Goal: Task Accomplishment & Management: Complete application form

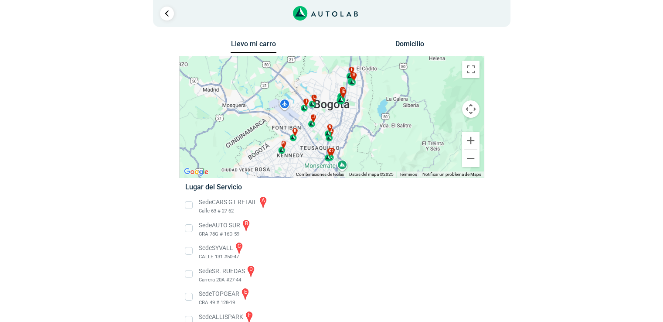
click at [340, 102] on div "e" at bounding box center [341, 96] width 10 height 17
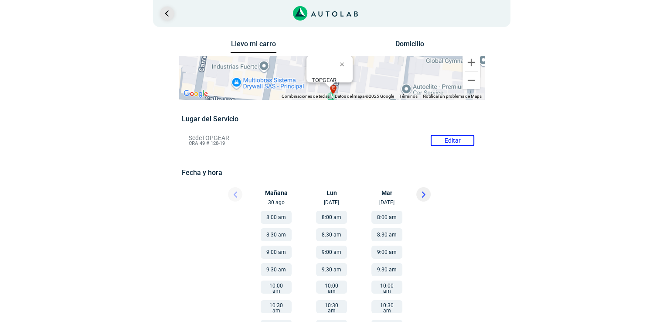
click at [167, 13] on link "Ir al paso anterior" at bounding box center [167, 14] width 14 height 14
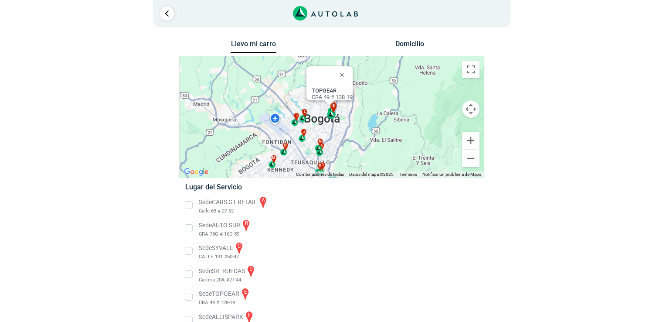
click at [330, 112] on div "e" at bounding box center [332, 110] width 10 height 17
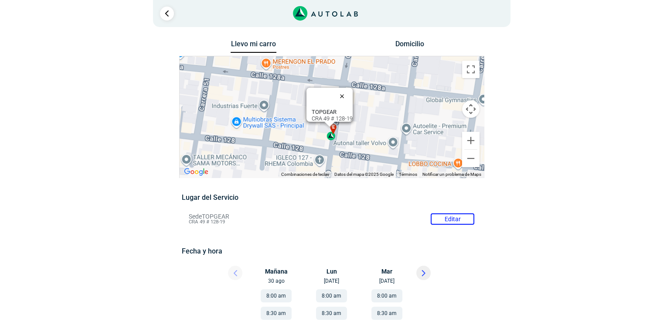
click at [350, 92] on button "Cerrar" at bounding box center [343, 95] width 21 height 21
click at [470, 141] on button "Ampliar" at bounding box center [470, 140] width 17 height 17
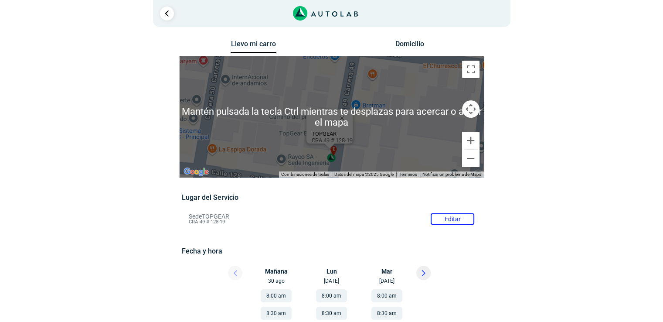
click at [471, 107] on button "Controles de visualización del mapa" at bounding box center [470, 108] width 17 height 17
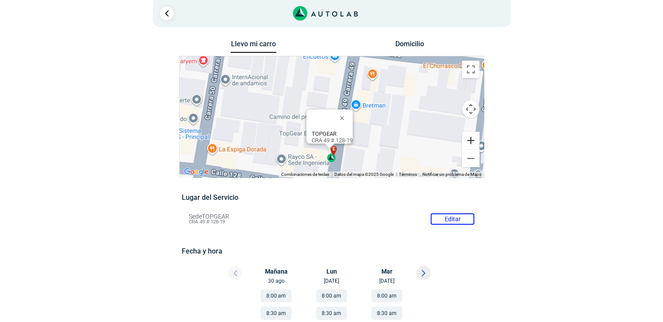
click at [469, 139] on button "Ampliar" at bounding box center [470, 140] width 17 height 17
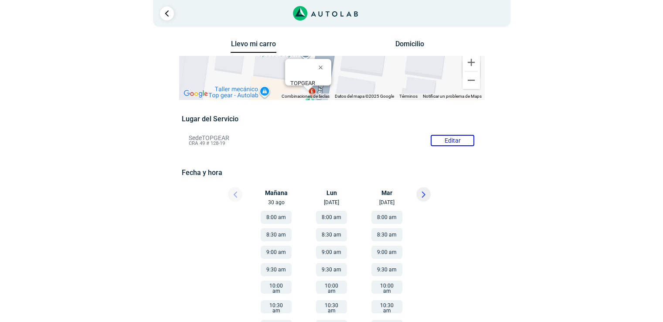
drag, startPoint x: 346, startPoint y: 110, endPoint x: 324, endPoint y: 15, distance: 97.5
click at [325, 8] on div "1 Llevo mi carro [GEOGRAPHIC_DATA] ← Mover a la izquierda → ↑ ↓ + - Fin" at bounding box center [331, 246] width 523 height 492
click at [165, 14] on link "Ir al paso anterior" at bounding box center [167, 14] width 14 height 14
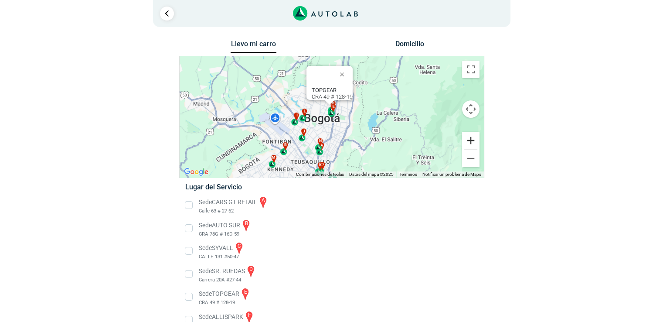
click at [468, 136] on button "Ampliar" at bounding box center [470, 140] width 17 height 17
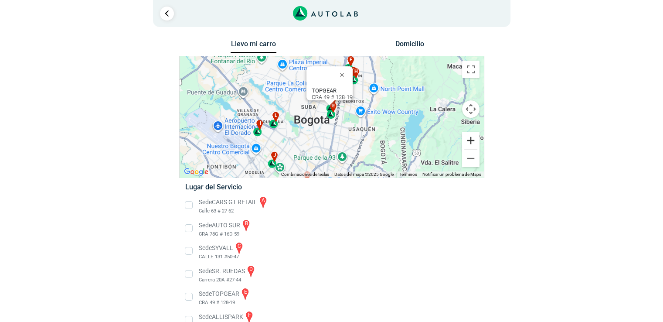
click at [469, 138] on button "Ampliar" at bounding box center [470, 140] width 17 height 17
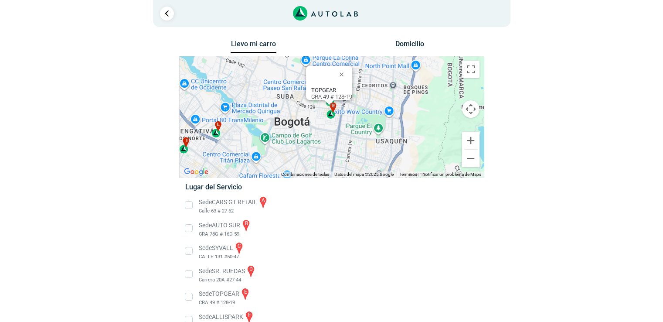
click at [346, 69] on button "Cerrar" at bounding box center [343, 74] width 21 height 21
click at [333, 95] on span "c" at bounding box center [331, 93] width 3 height 7
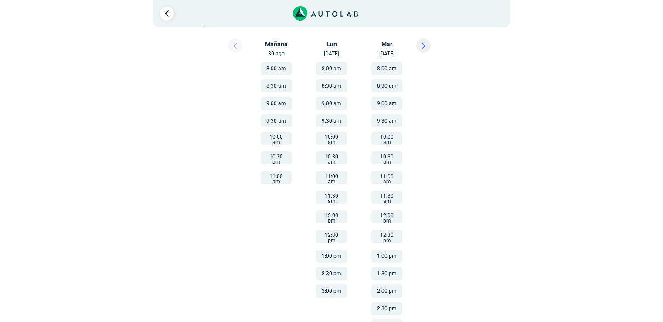
scroll to position [158, 0]
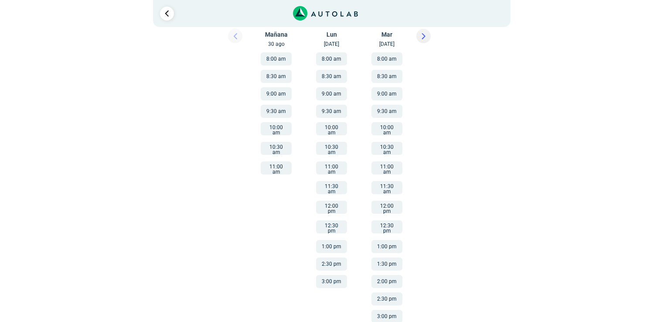
click at [423, 34] on icon at bounding box center [423, 36] width 4 height 6
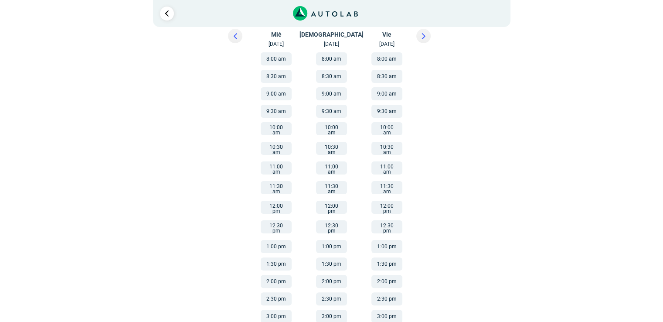
click at [424, 37] on icon at bounding box center [423, 36] width 3 height 5
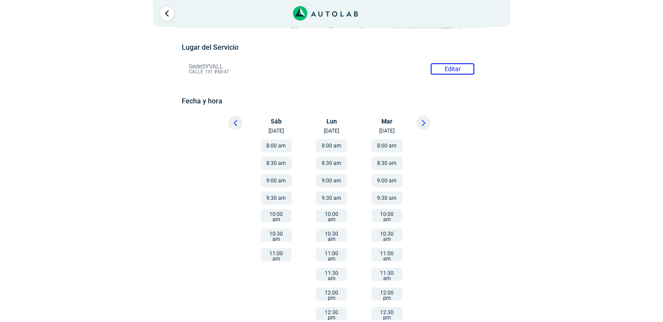
scroll to position [87, 0]
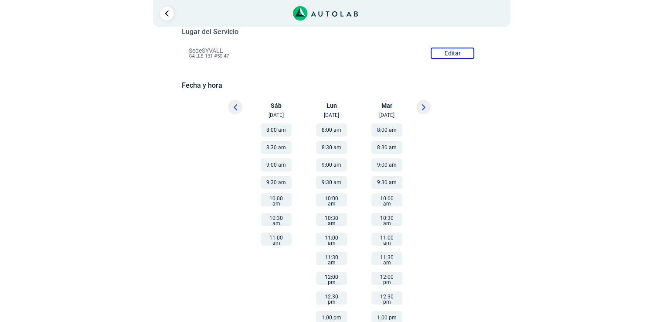
click at [424, 104] on icon at bounding box center [423, 107] width 4 height 6
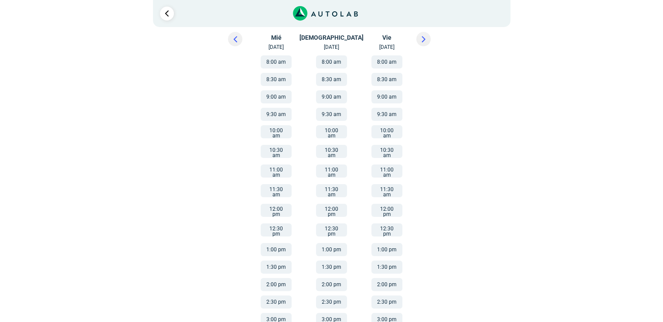
scroll to position [158, 0]
